Goal: Task Accomplishment & Management: Use online tool/utility

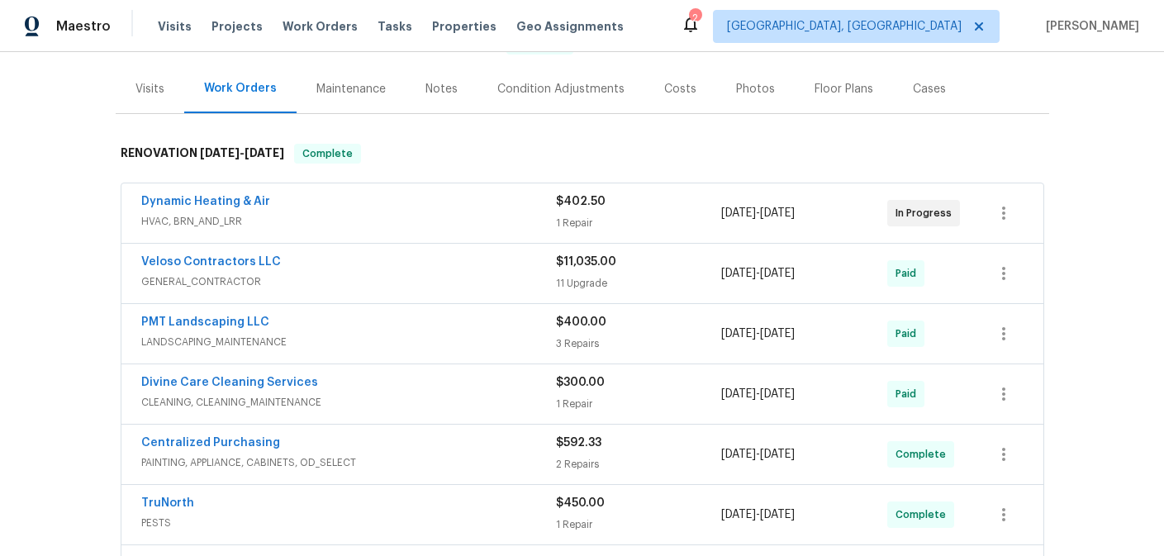
scroll to position [189, 0]
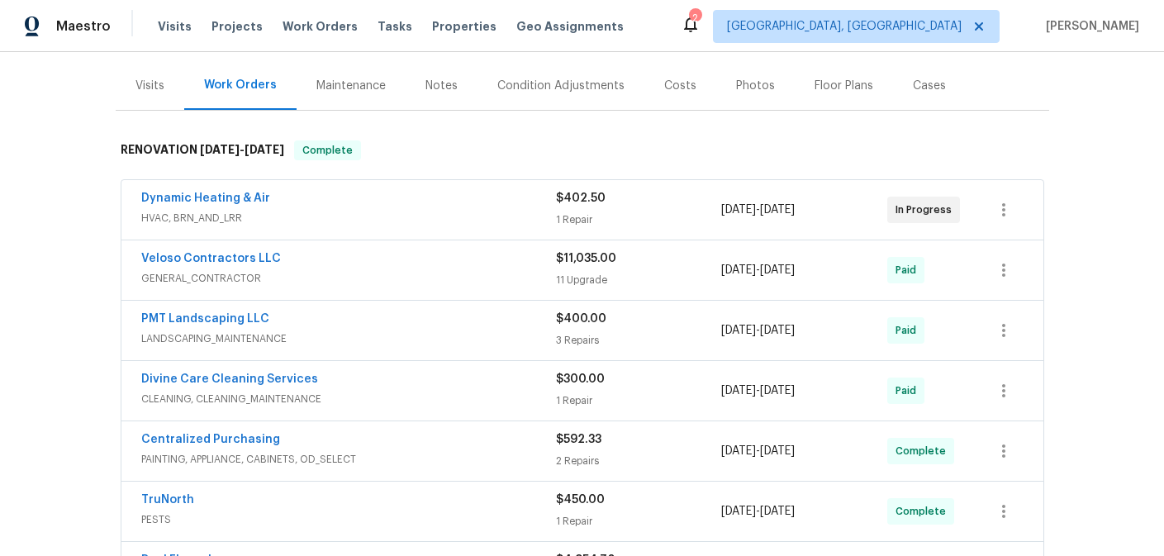
click at [345, 212] on span "HVAC, BRN_AND_LRR" at bounding box center [348, 218] width 415 height 17
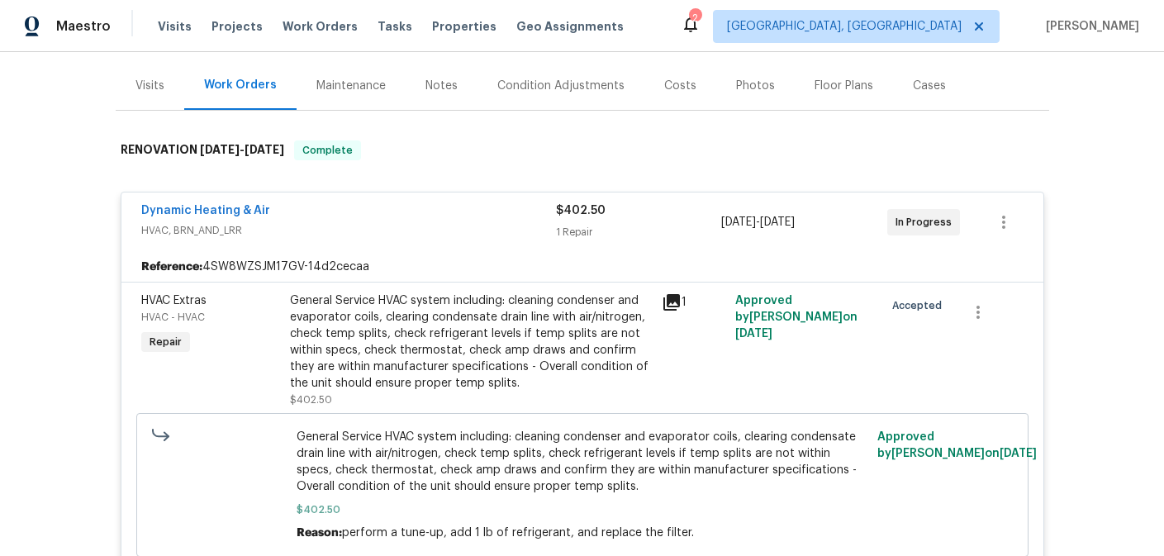
click at [455, 214] on div "Dynamic Heating & Air" at bounding box center [348, 212] width 415 height 20
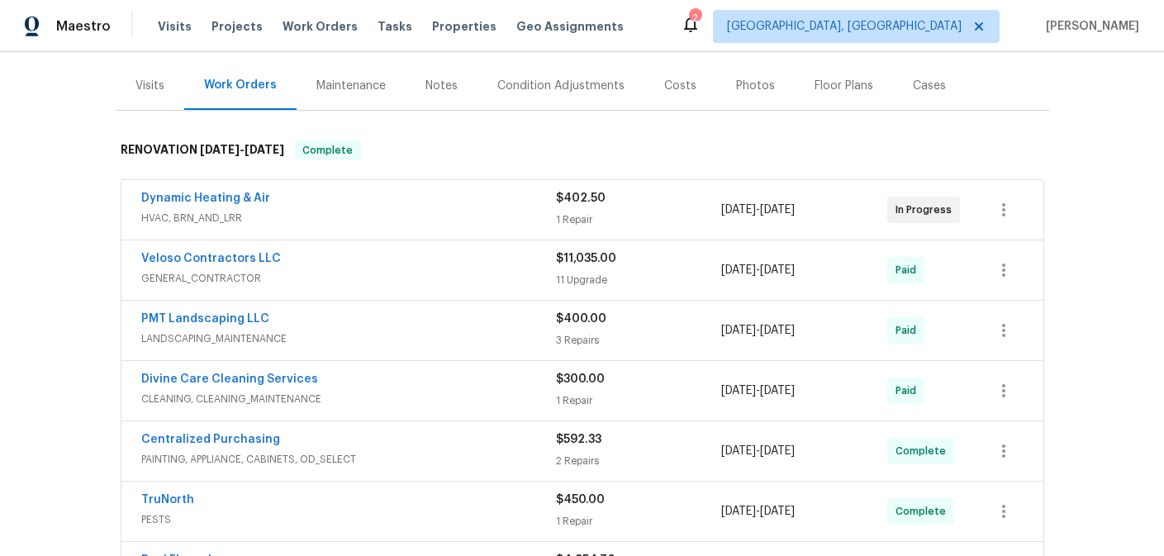
click at [375, 284] on span "GENERAL_CONTRACTOR" at bounding box center [348, 278] width 415 height 17
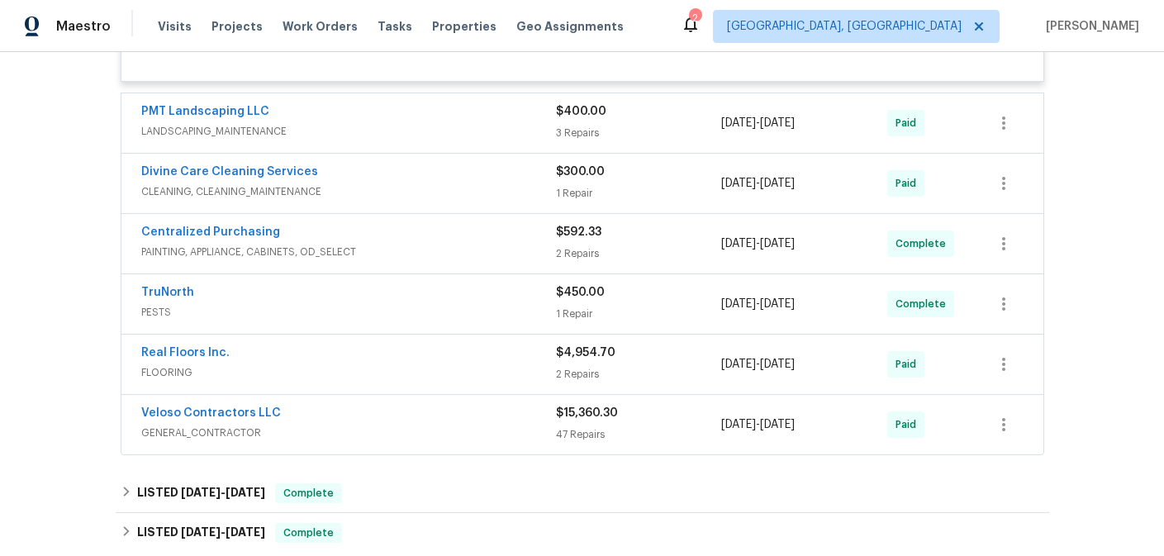
scroll to position [3061, 0]
click at [338, 259] on span "PAINTING, APPLIANCE, CABINETS, OD_SELECT" at bounding box center [348, 251] width 415 height 17
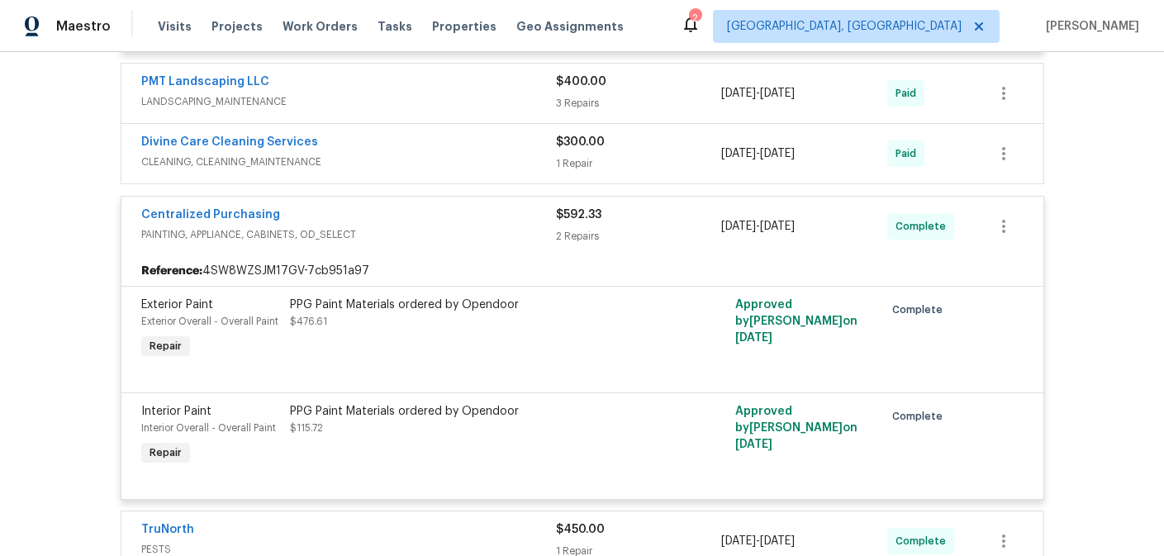
scroll to position [3096, 0]
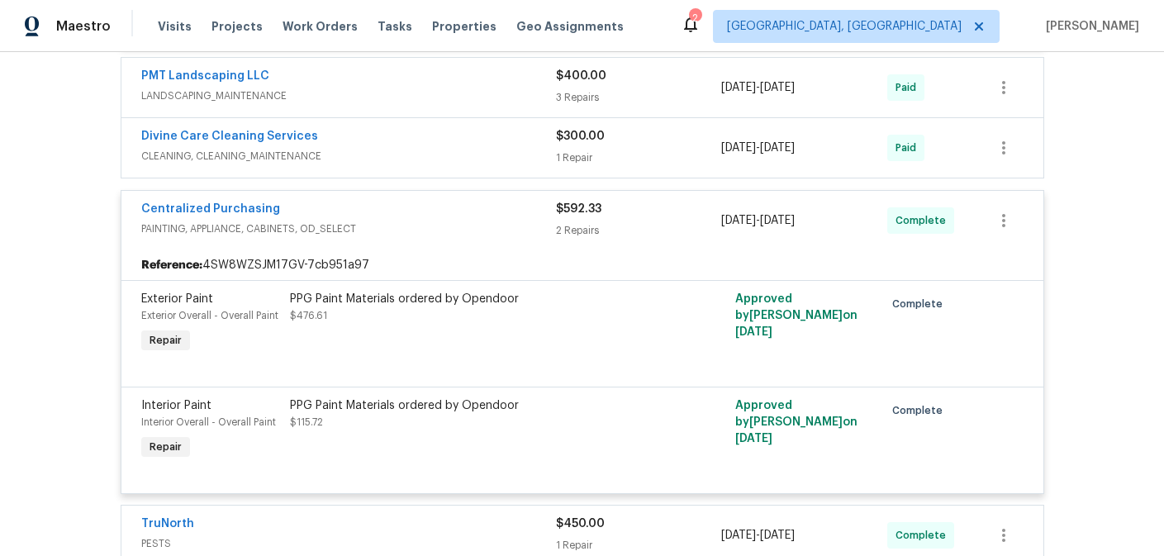
click at [386, 237] on span "PAINTING, APPLIANCE, CABINETS, OD_SELECT" at bounding box center [348, 229] width 415 height 17
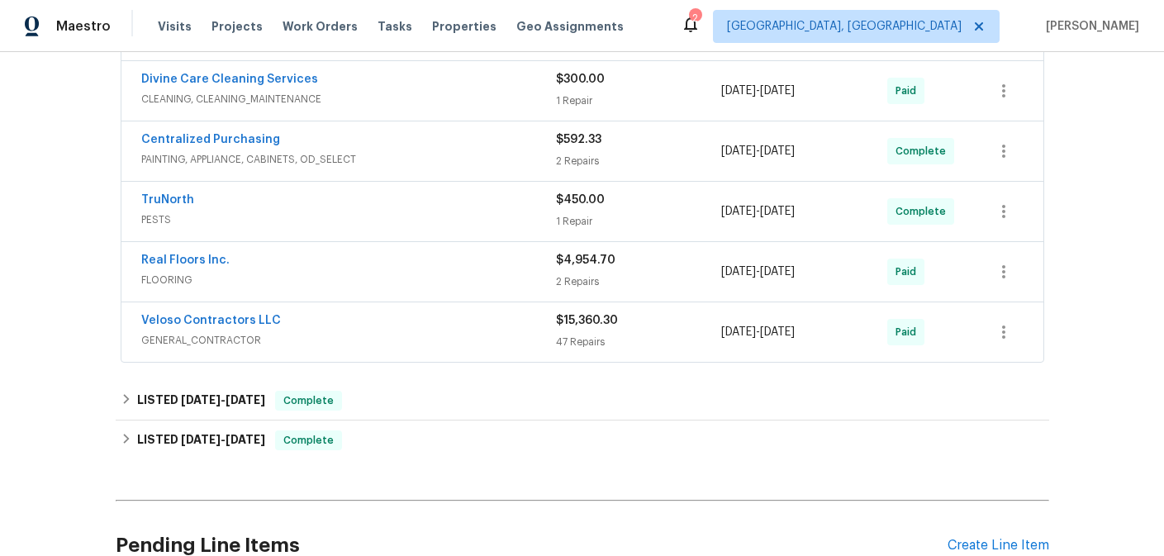
scroll to position [3155, 0]
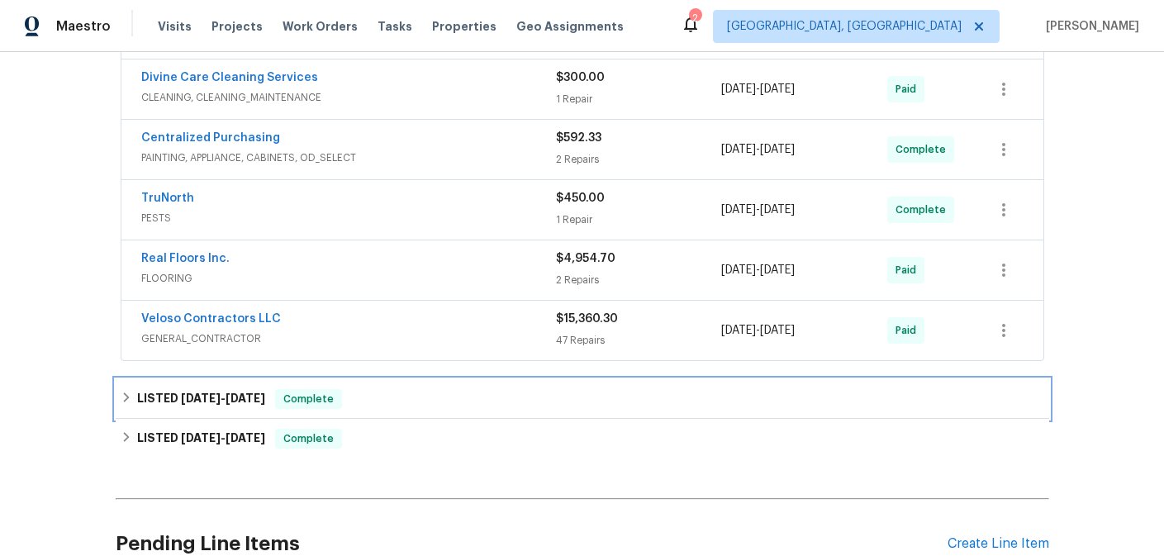
click at [340, 407] on span "Complete" at bounding box center [309, 399] width 64 height 17
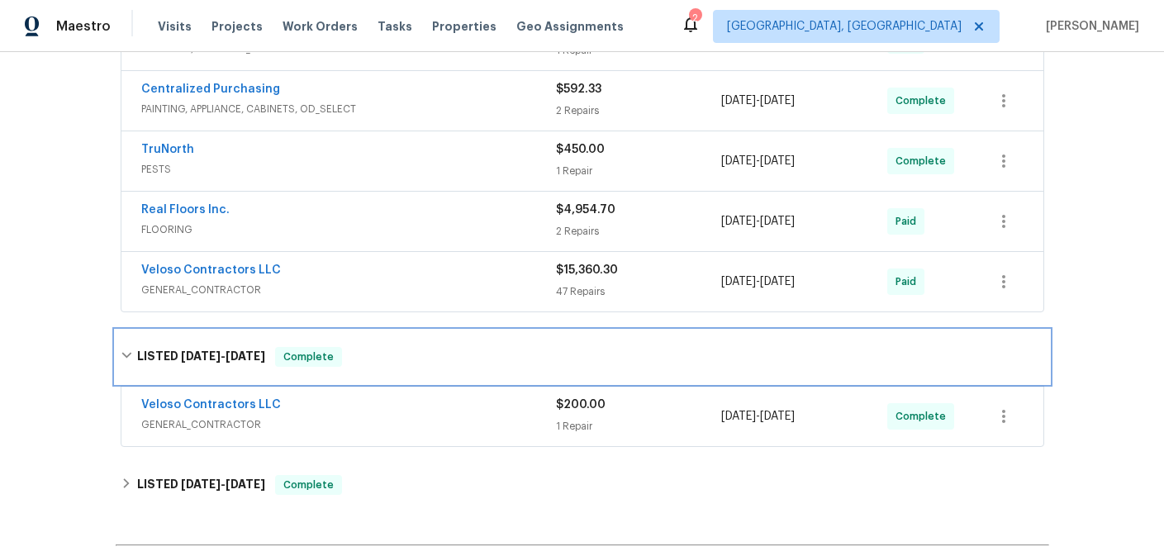
scroll to position [3219, 0]
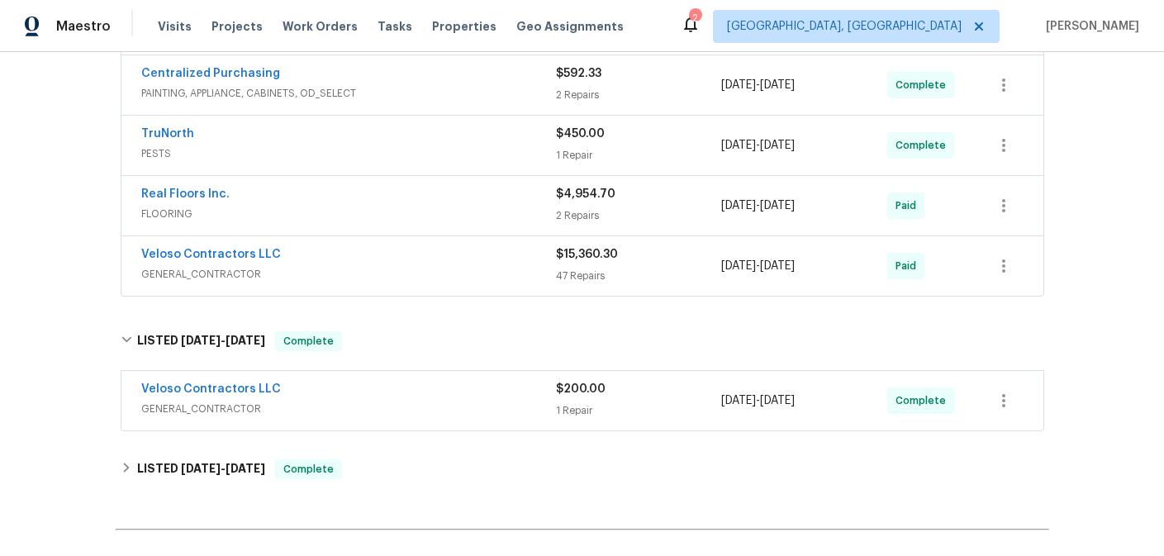
click at [345, 417] on span "GENERAL_CONTRACTOR" at bounding box center [348, 409] width 415 height 17
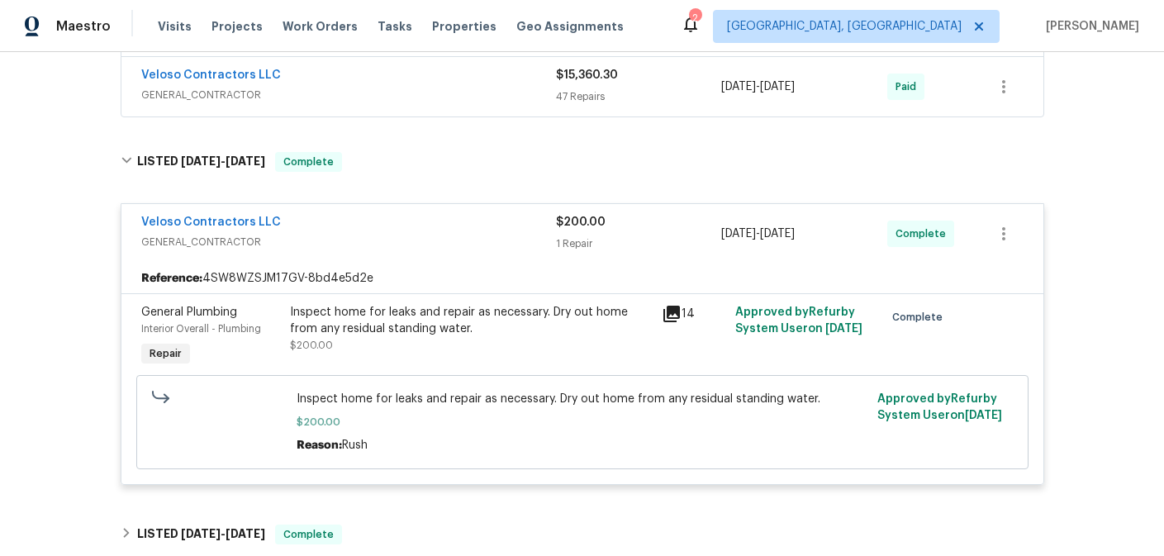
scroll to position [3399, 0]
click at [249, 227] on link "Veloso Contractors LLC" at bounding box center [211, 222] width 140 height 12
